Goal: Information Seeking & Learning: Learn about a topic

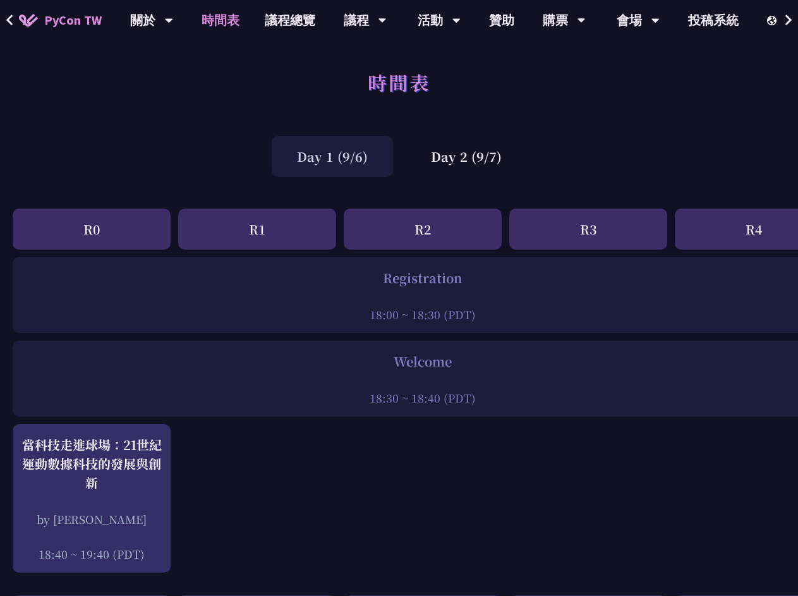
click at [9, 20] on icon at bounding box center [10, 20] width 8 height 13
click at [788, 20] on icon at bounding box center [788, 20] width 8 height 13
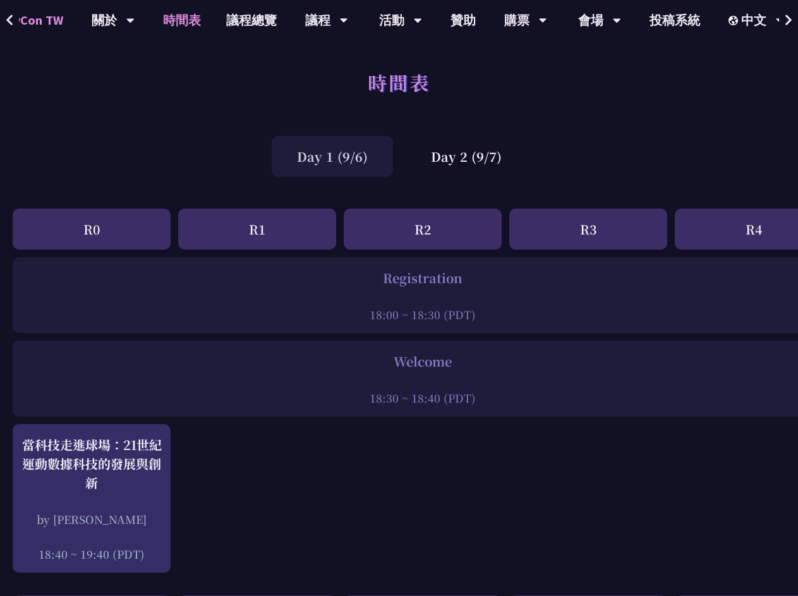
click at [337, 156] on div "Day 1 (9/6)" at bounding box center [332, 156] width 121 height 41
click at [470, 156] on div "Day 2 (9/7)" at bounding box center [465, 156] width 121 height 41
click at [92, 229] on div "R0" at bounding box center [92, 228] width 158 height 41
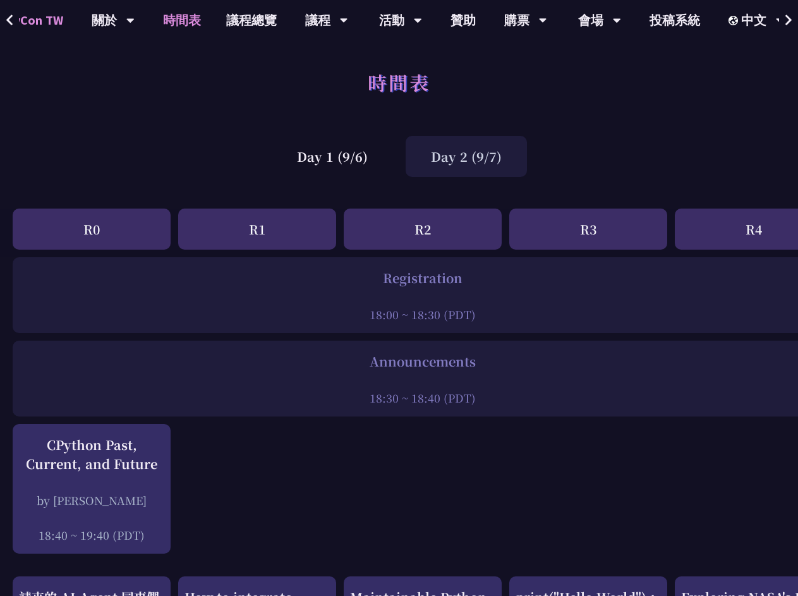
click at [257, 229] on div "R1" at bounding box center [257, 228] width 158 height 41
click at [422, 229] on div "R2" at bounding box center [423, 228] width 158 height 41
click at [588, 229] on div "R3" at bounding box center [588, 228] width 158 height 41
click at [736, 229] on div "R4" at bounding box center [753, 228] width 158 height 41
click at [405, 295] on div at bounding box center [422, 296] width 807 height 19
